Goal: Information Seeking & Learning: Learn about a topic

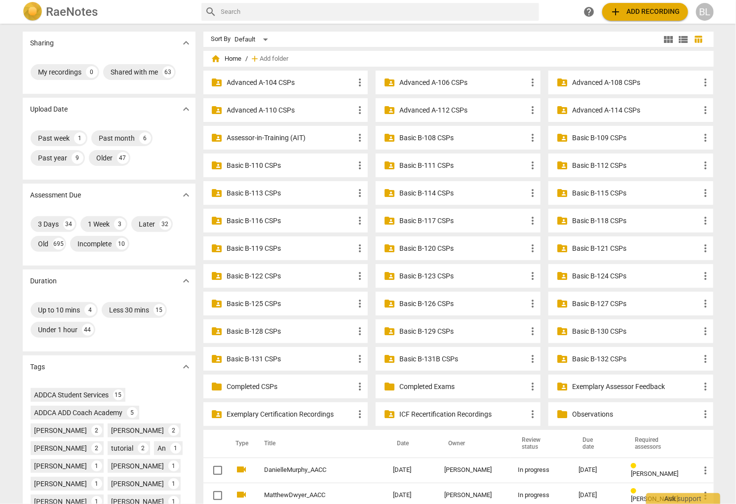
click at [252, 136] on p "Assessor-in-Training (AIT)" at bounding box center [290, 138] width 127 height 10
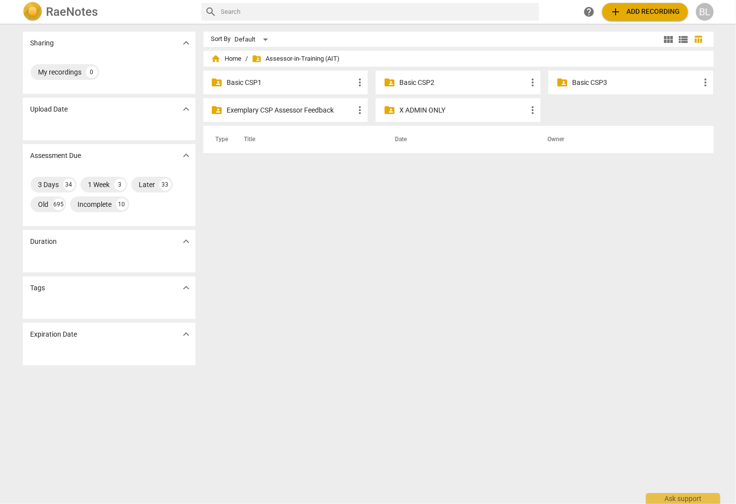
click at [586, 81] on p "Basic CSP3" at bounding box center [635, 82] width 127 height 10
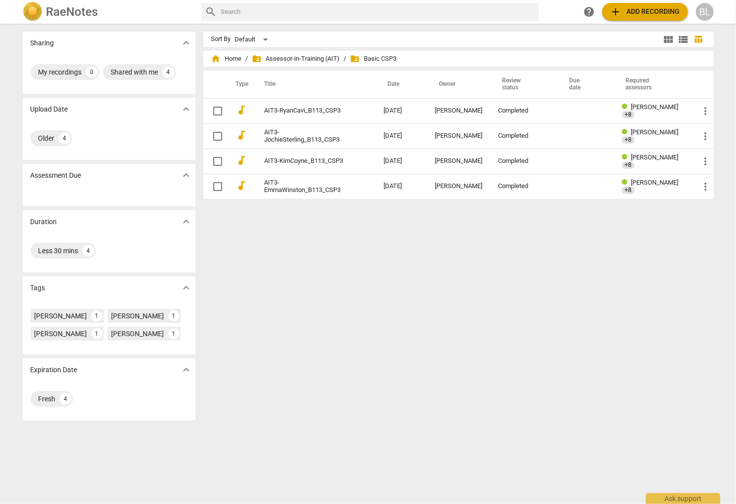
click at [294, 243] on div "Sort By Default view_module view_list table_chart home Home / folder_shared Ass…" at bounding box center [462, 264] width 518 height 464
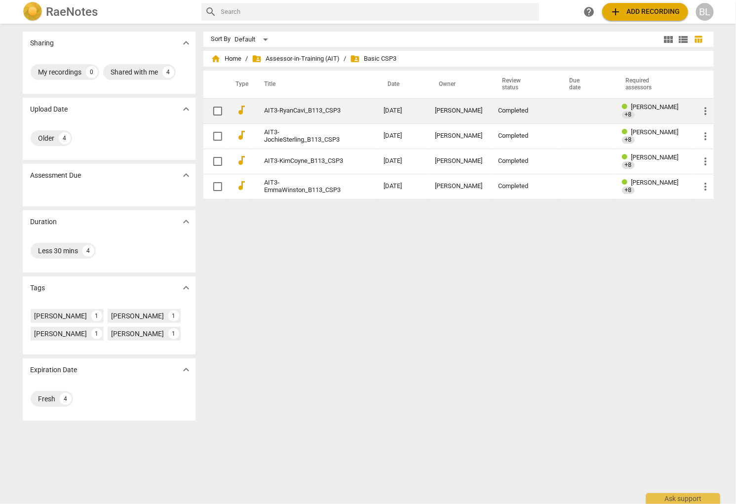
click at [631, 110] on span "[PERSON_NAME]" at bounding box center [654, 106] width 47 height 7
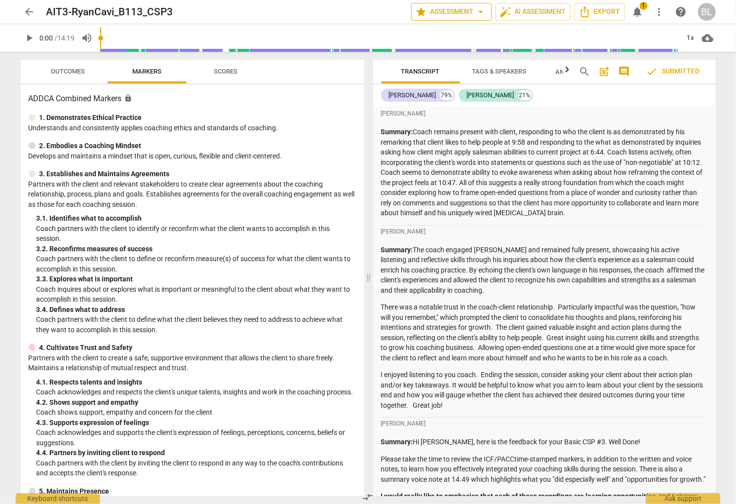
click at [457, 12] on span "star Assessment arrow_drop_down" at bounding box center [452, 12] width 72 height 12
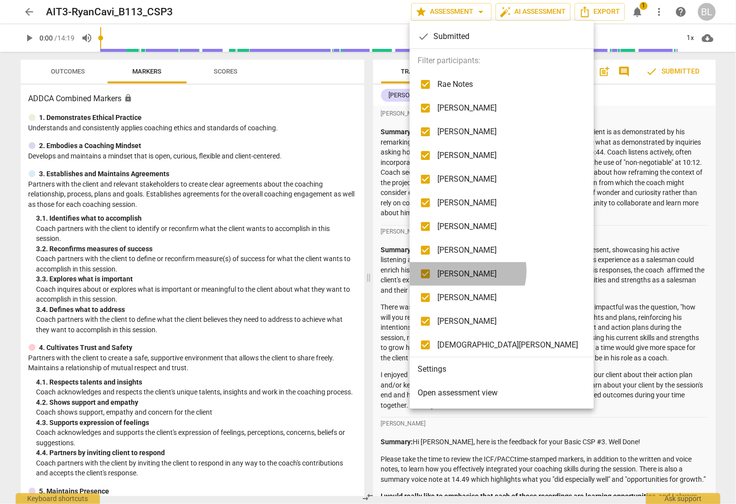
click at [467, 270] on span "[PERSON_NAME]" at bounding box center [507, 274] width 141 height 12
checkbox input "false"
click at [466, 131] on span "[PERSON_NAME]" at bounding box center [507, 132] width 141 height 12
checkbox input "false"
click at [555, 227] on div at bounding box center [368, 252] width 736 height 504
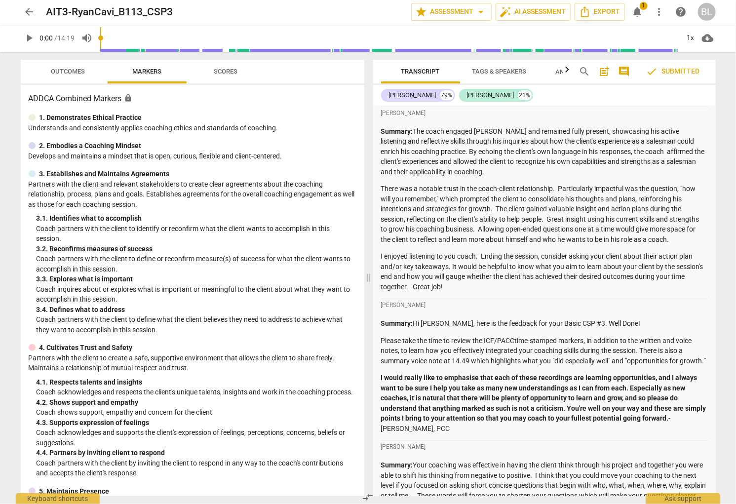
scroll to position [122, 0]
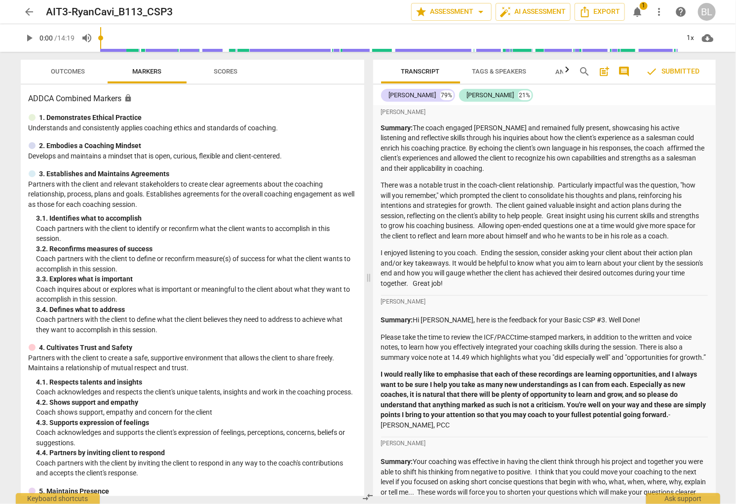
click at [29, 11] on span "arrow_back" at bounding box center [30, 12] width 12 height 12
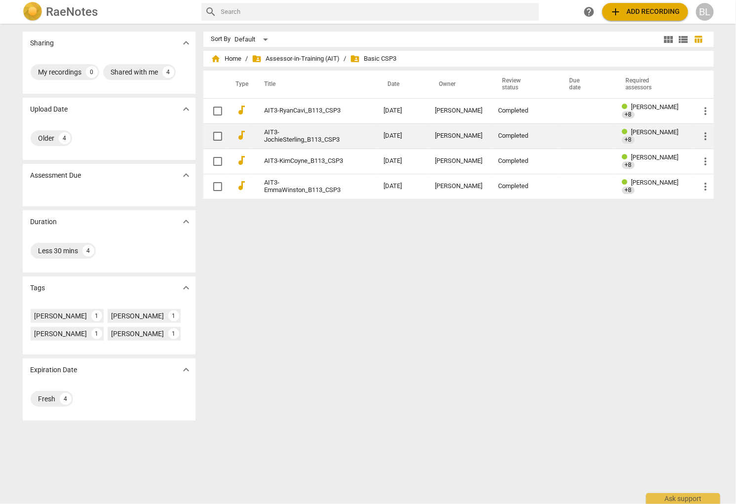
click at [640, 135] on span "[PERSON_NAME]" at bounding box center [654, 131] width 47 height 7
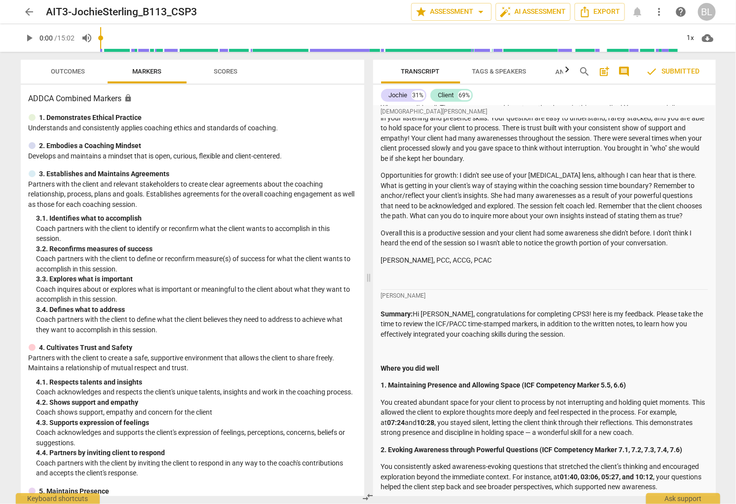
scroll to position [1267, 0]
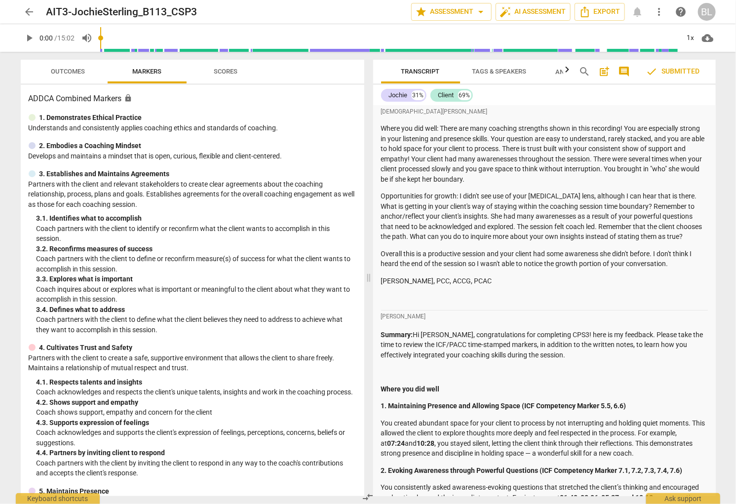
click at [30, 12] on span "arrow_back" at bounding box center [30, 12] width 12 height 12
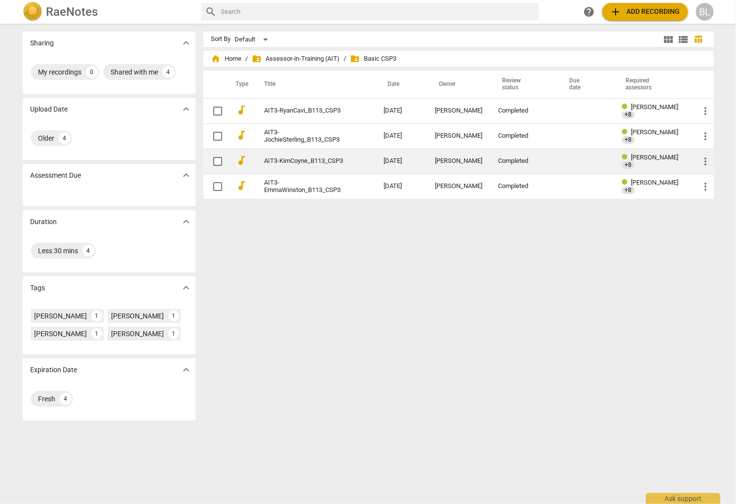
click at [635, 158] on span "[PERSON_NAME]" at bounding box center [654, 157] width 47 height 7
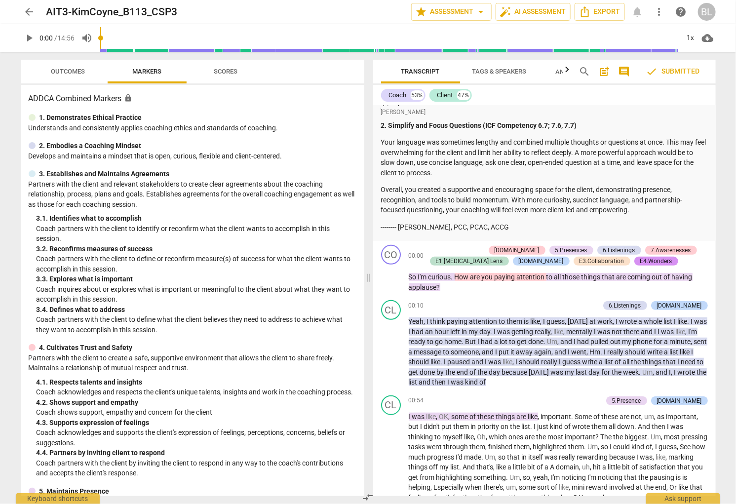
scroll to position [1717, 0]
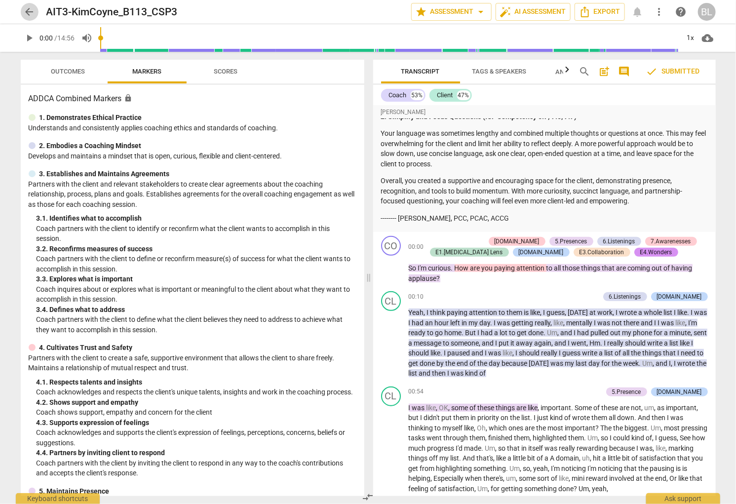
click at [24, 12] on span "arrow_back" at bounding box center [30, 12] width 12 height 12
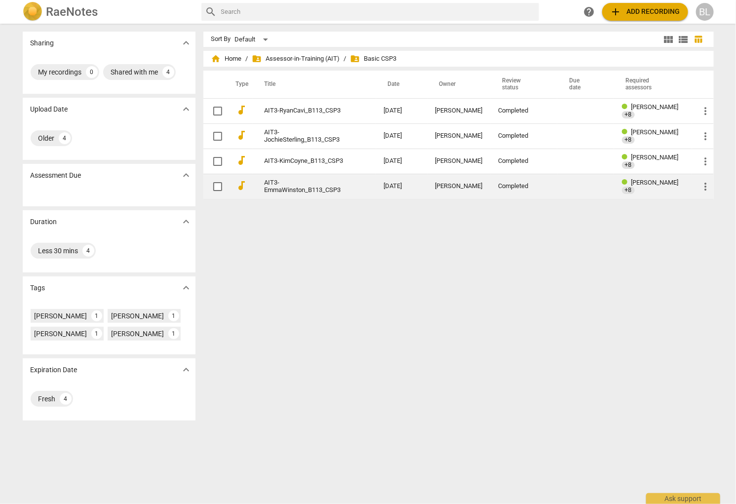
click at [638, 186] on span "[PERSON_NAME]" at bounding box center [654, 182] width 47 height 7
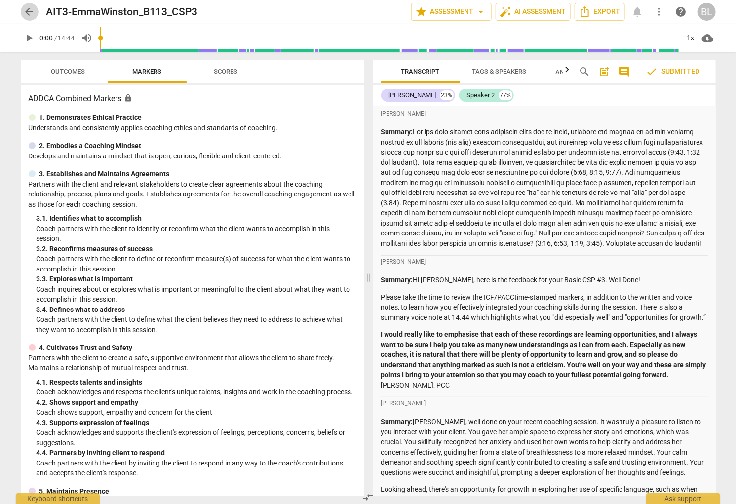
click at [33, 10] on span "arrow_back" at bounding box center [30, 12] width 12 height 12
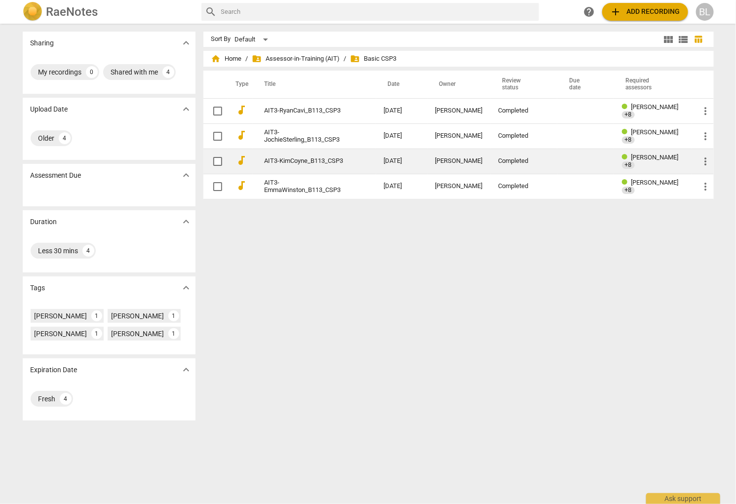
click at [443, 160] on div "[PERSON_NAME]" at bounding box center [458, 160] width 47 height 7
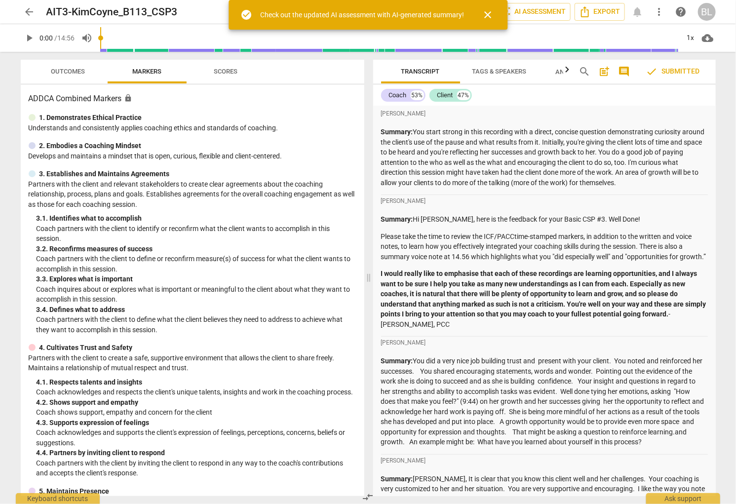
click at [485, 13] on span "close" at bounding box center [488, 15] width 12 height 12
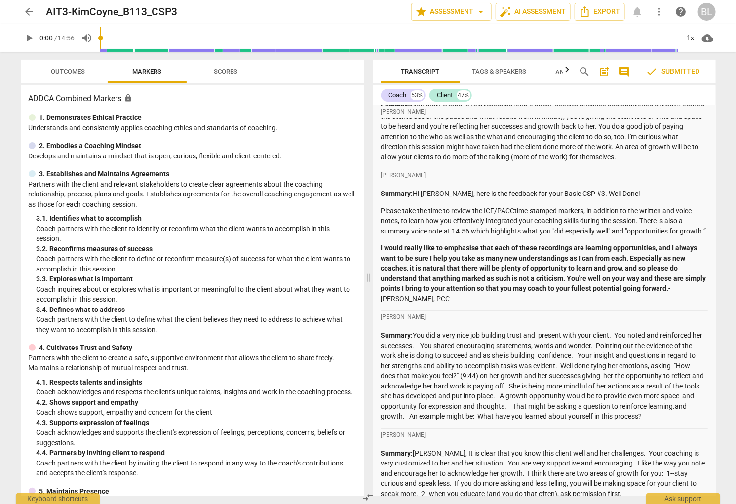
scroll to position [1, 0]
